Goal: Task Accomplishment & Management: Manage account settings

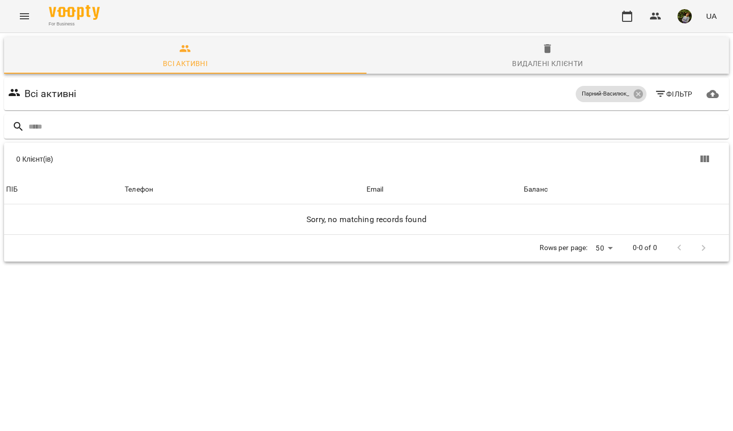
click at [21, 15] on icon "Menu" at bounding box center [24, 16] width 12 height 12
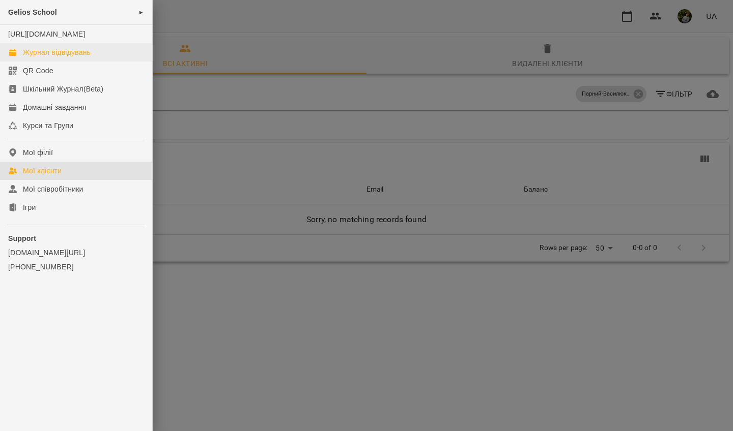
click at [48, 57] on div "Журнал відвідувань" at bounding box center [57, 52] width 68 height 10
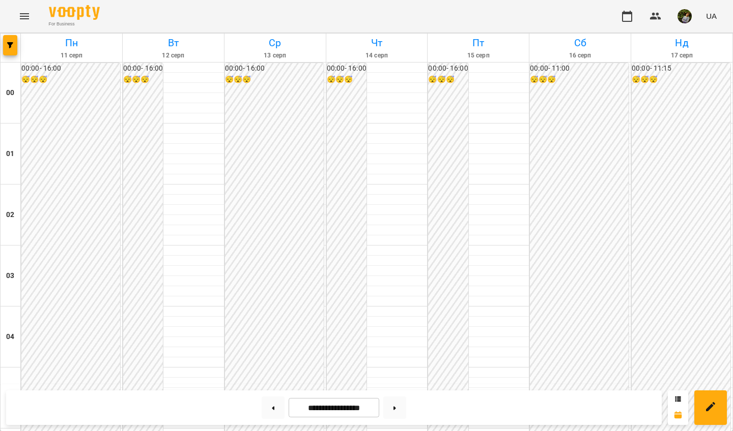
scroll to position [1142, 0]
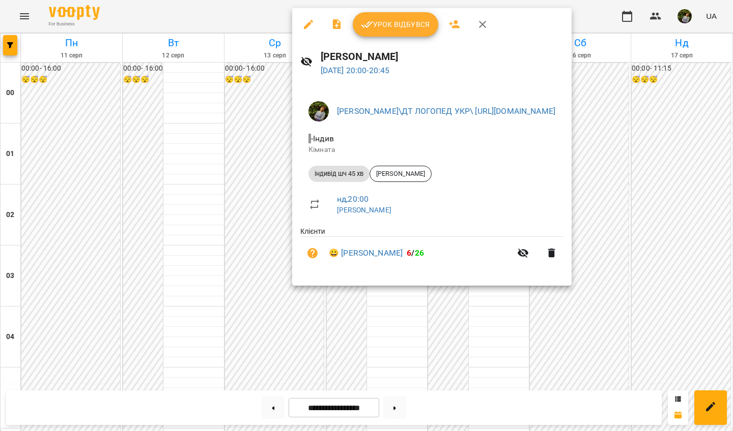
click at [406, 341] on div at bounding box center [366, 215] width 733 height 431
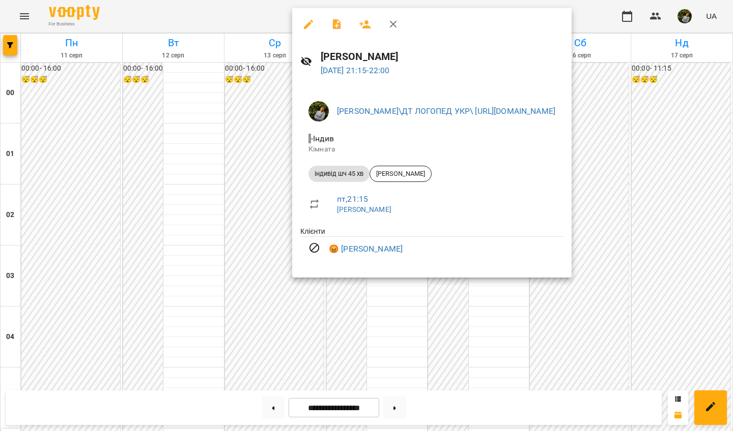
click at [406, 346] on div at bounding box center [366, 215] width 733 height 431
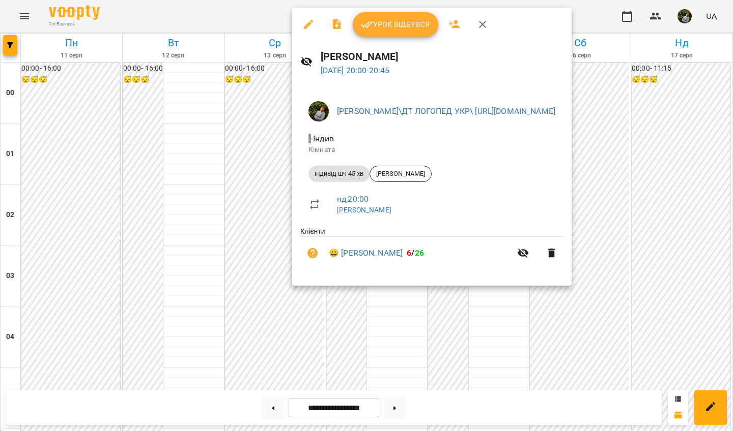
click at [390, 340] on div at bounding box center [366, 215] width 733 height 431
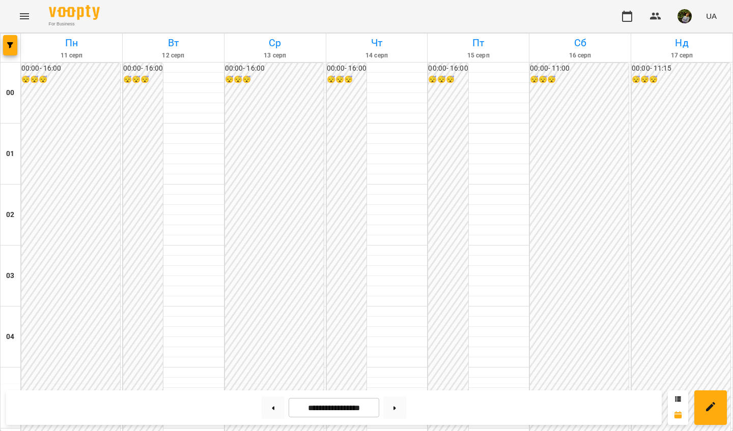
scroll to position [1095, 0]
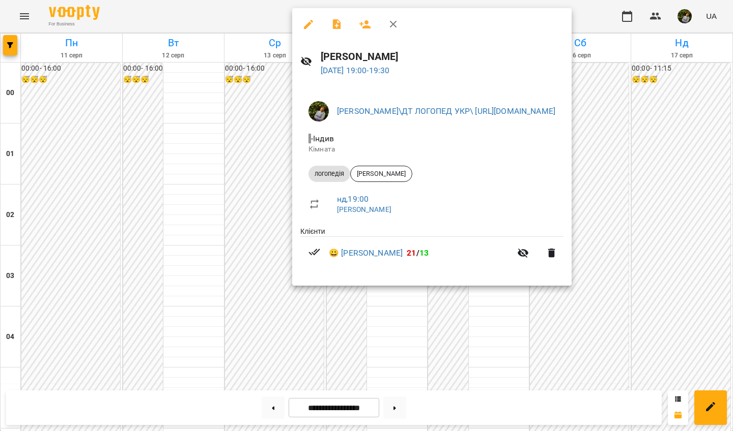
click at [398, 369] on div at bounding box center [366, 215] width 733 height 431
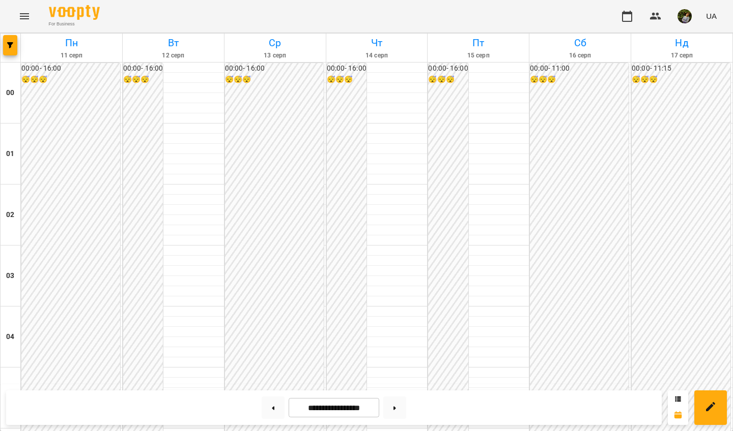
scroll to position [821, 0]
click at [401, 383] on button at bounding box center [394, 408] width 23 height 22
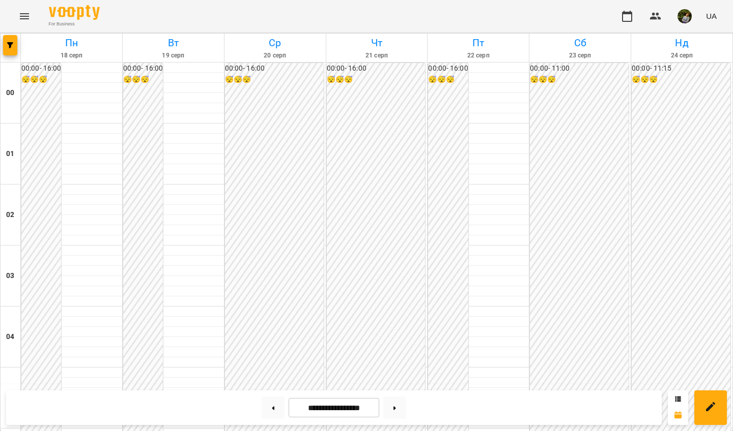
scroll to position [481, 0]
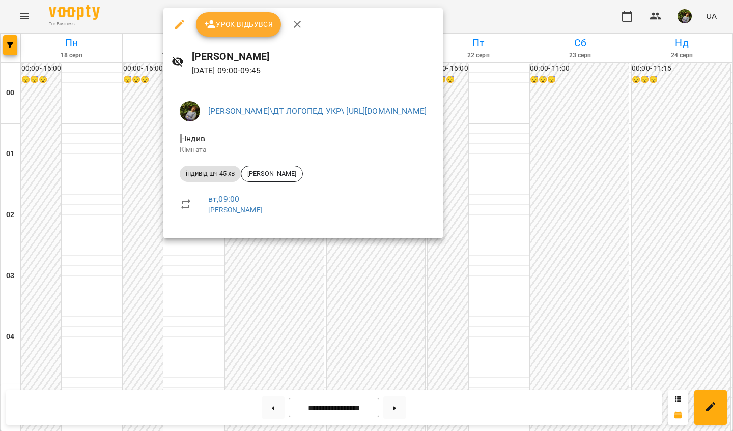
click at [212, 351] on div at bounding box center [366, 215] width 733 height 431
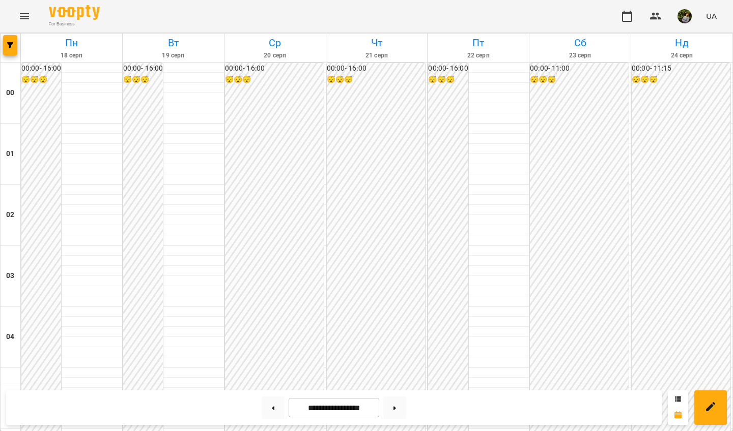
scroll to position [894, 0]
click at [401, 383] on button at bounding box center [394, 408] width 23 height 22
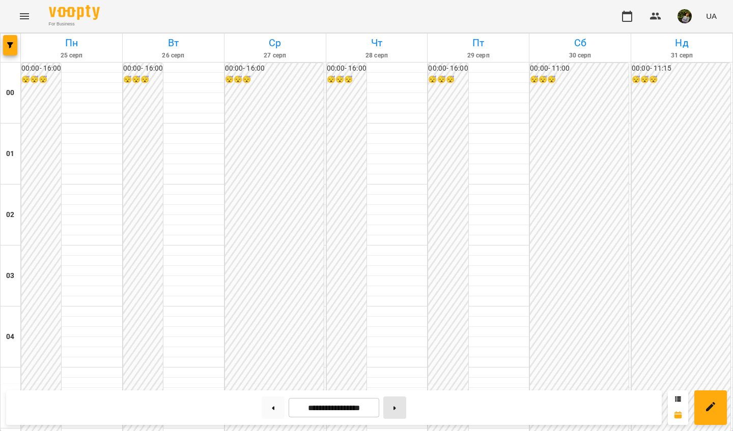
click at [401, 383] on button at bounding box center [394, 408] width 23 height 22
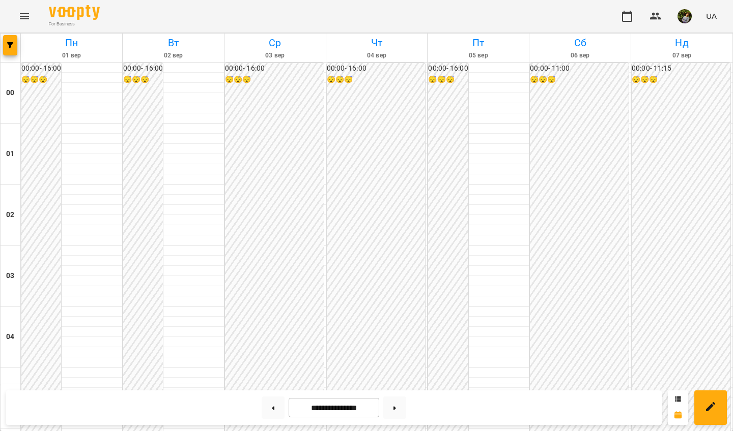
scroll to position [805, 0]
click at [272, 383] on button at bounding box center [272, 408] width 23 height 22
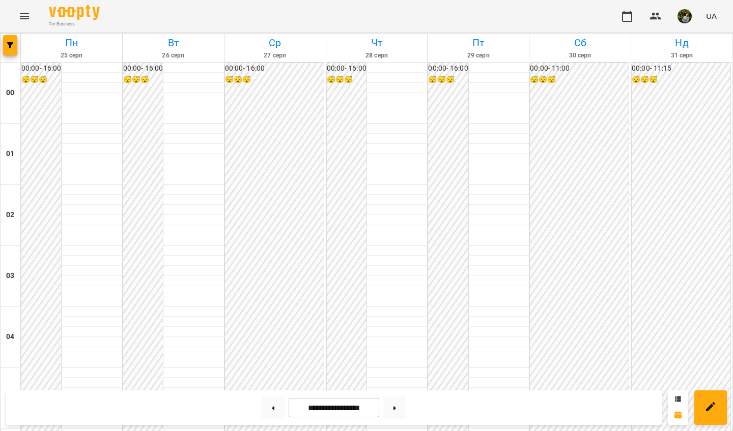
scroll to position [937, 0]
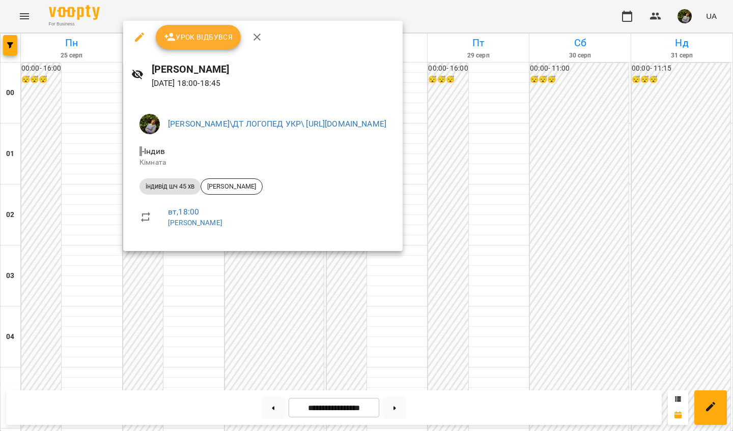
click at [35, 263] on div at bounding box center [366, 215] width 733 height 431
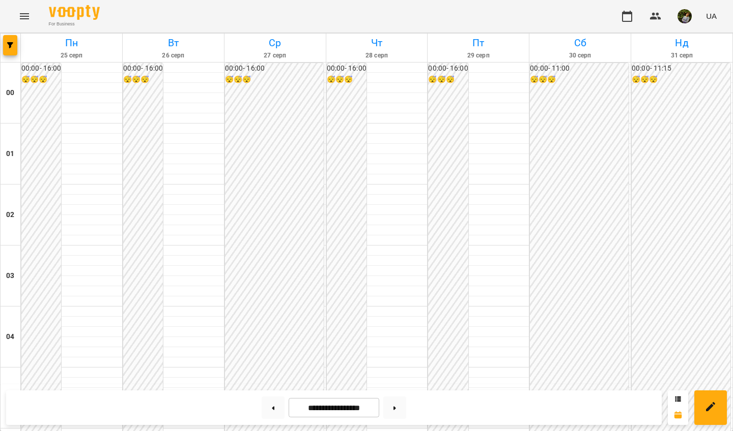
scroll to position [895, 0]
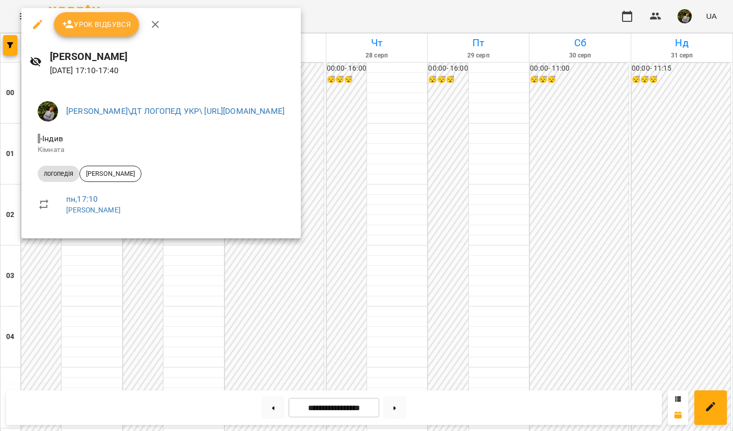
click at [71, 318] on div at bounding box center [366, 215] width 733 height 431
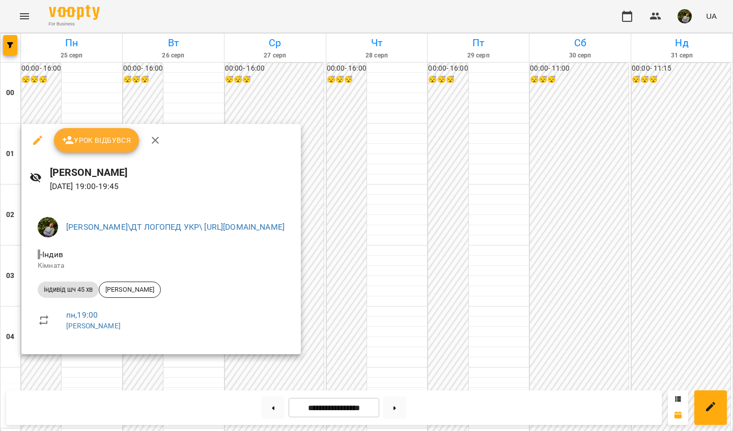
click at [406, 161] on div at bounding box center [366, 215] width 733 height 431
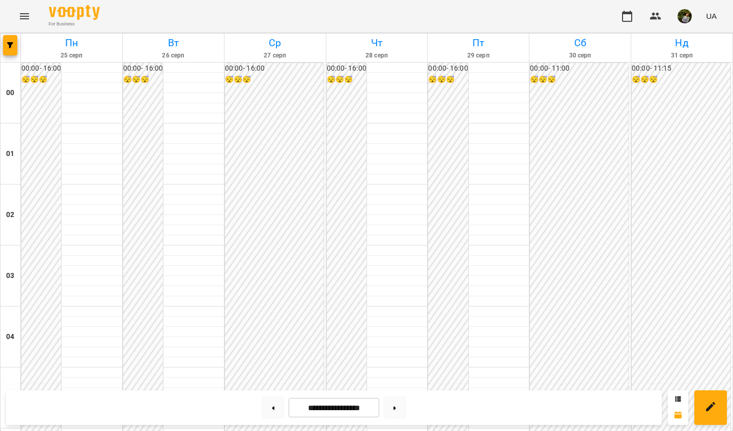
scroll to position [1142, 0]
click at [272, 383] on button at bounding box center [272, 408] width 23 height 22
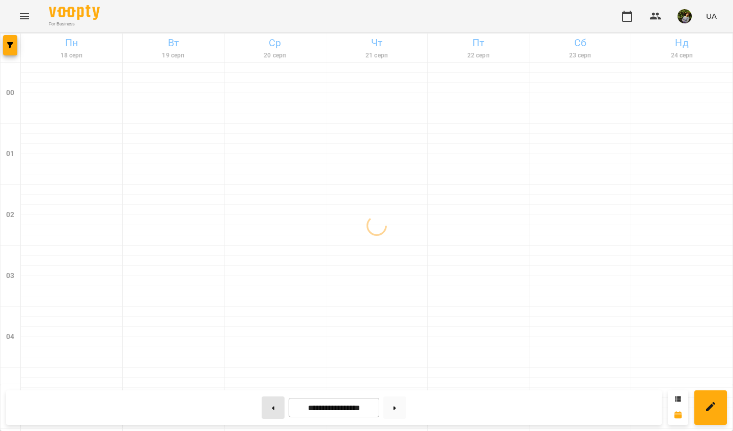
click at [277, 383] on button at bounding box center [272, 408] width 23 height 22
type input "**********"
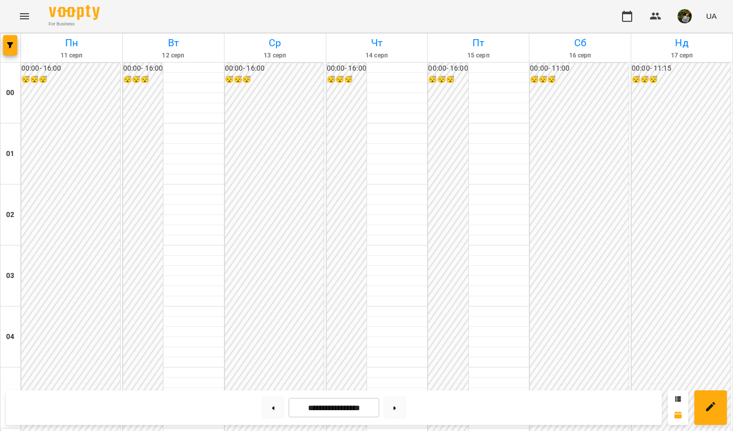
scroll to position [733, 0]
